Goal: Task Accomplishment & Management: Manage account settings

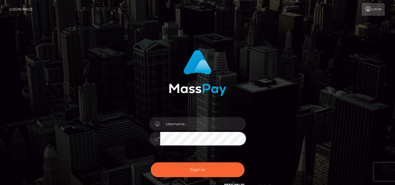
click at [381, 11] on link "Login" at bounding box center [373, 9] width 23 height 13
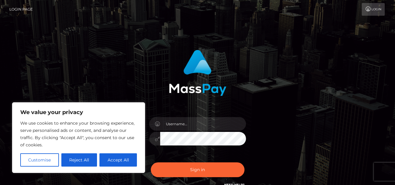
click at [372, 11] on link "Login" at bounding box center [373, 9] width 23 height 13
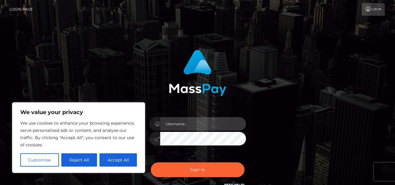
click at [184, 121] on input "text" at bounding box center [203, 124] width 86 height 14
type input "rinnywolf22@gmail.com"
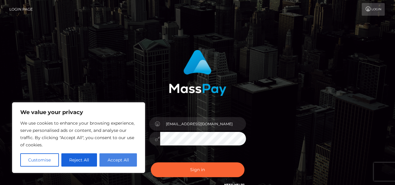
click at [111, 153] on button "Accept All" at bounding box center [117, 159] width 37 height 13
checkbox input "true"
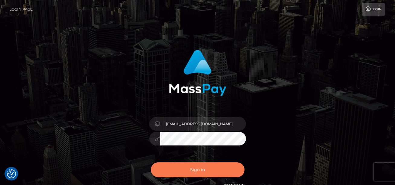
click at [196, 171] on button "Sign in" at bounding box center [198, 170] width 94 height 15
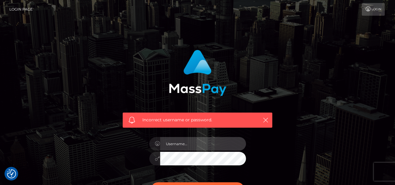
click at [188, 146] on input "text" at bounding box center [203, 144] width 86 height 14
type input "rinnywolf22@gmail.com"
click at [186, 142] on input "text" at bounding box center [203, 144] width 86 height 14
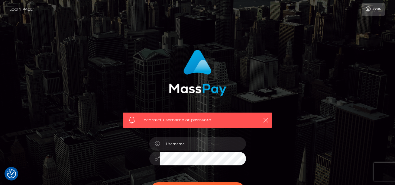
click at [265, 162] on div "Incorrect username or password." at bounding box center [197, 129] width 159 height 168
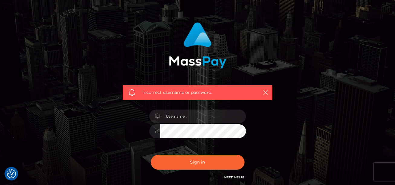
scroll to position [29, 0]
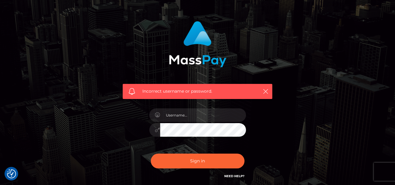
click at [237, 177] on link "Need Help?" at bounding box center [234, 176] width 20 height 4
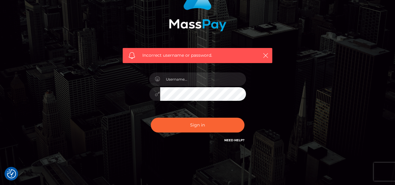
scroll to position [70, 0]
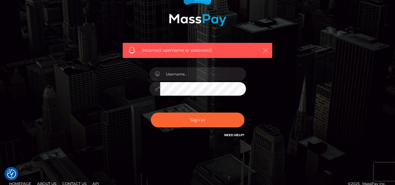
click at [266, 51] on icon "button" at bounding box center [265, 50] width 6 height 6
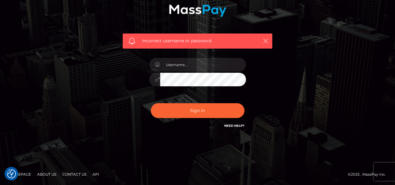
scroll to position [0, 0]
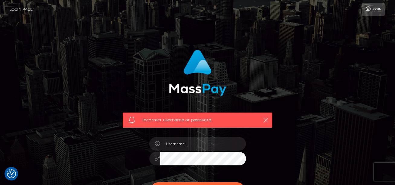
click at [381, 9] on link "Login" at bounding box center [373, 9] width 23 height 13
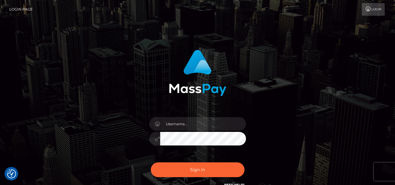
click at [19, 8] on link "Login Page" at bounding box center [20, 9] width 23 height 13
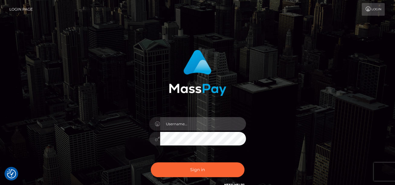
click at [189, 122] on input "text" at bounding box center [203, 124] width 86 height 14
type input "rinnywolf22@gmail.com"
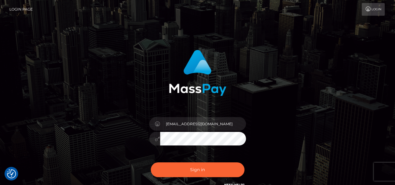
click at [188, 142] on div "rinnywolf22@gmail.com" at bounding box center [198, 136] width 106 height 46
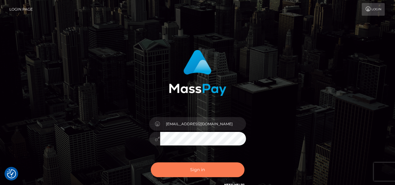
click at [194, 166] on button "Sign in" at bounding box center [198, 170] width 94 height 15
